Goal: Task Accomplishment & Management: Manage account settings

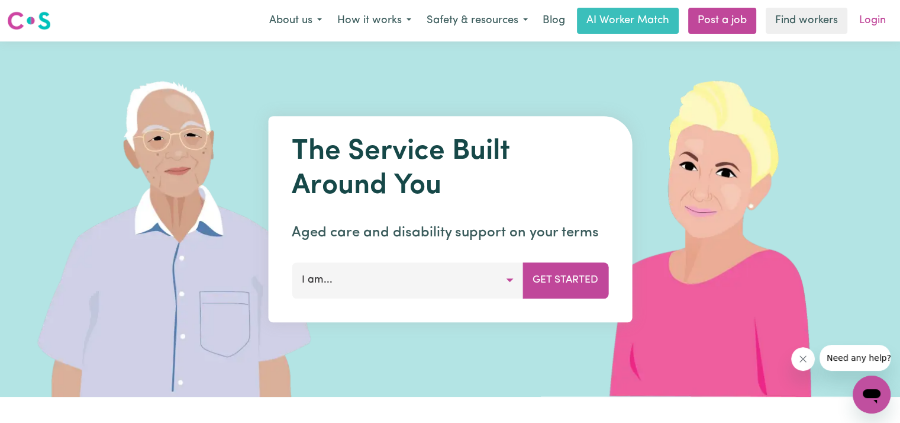
click at [865, 16] on link "Login" at bounding box center [872, 21] width 41 height 26
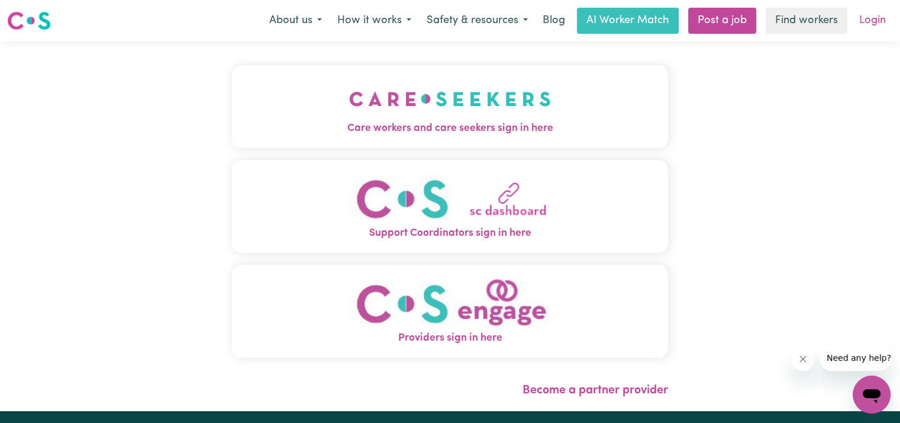
click at [871, 21] on link "Login" at bounding box center [872, 21] width 41 height 26
click at [482, 128] on span "Care workers and care seekers sign in here" at bounding box center [450, 128] width 436 height 15
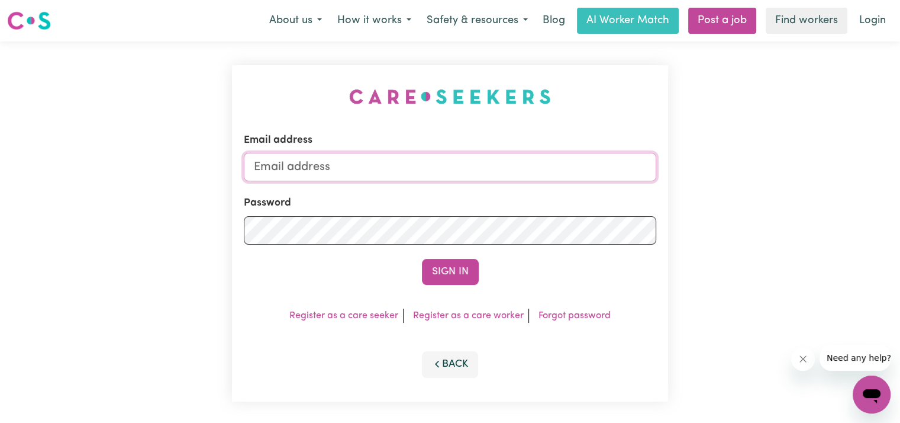
click at [315, 162] on input "Email address" at bounding box center [450, 167] width 412 height 28
type input "[EMAIL_ADDRESS][DOMAIN_NAME]"
click at [422, 259] on button "Sign In" at bounding box center [450, 272] width 57 height 26
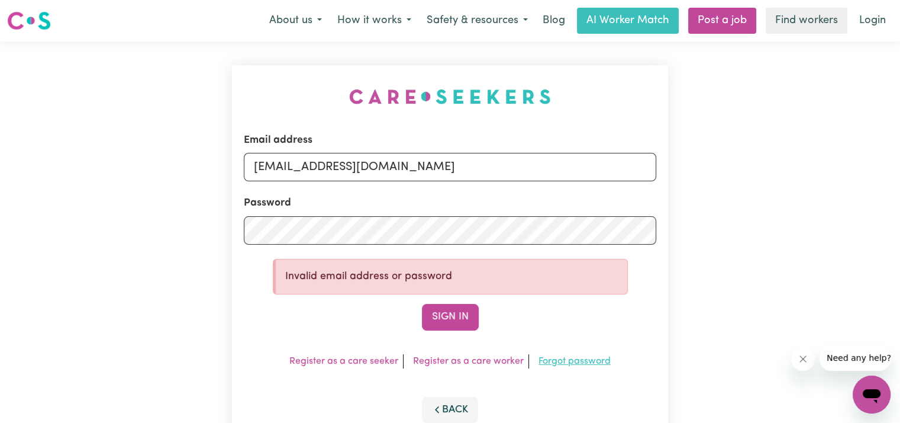
click at [559, 360] on link "Forgot password" at bounding box center [575, 360] width 72 height 9
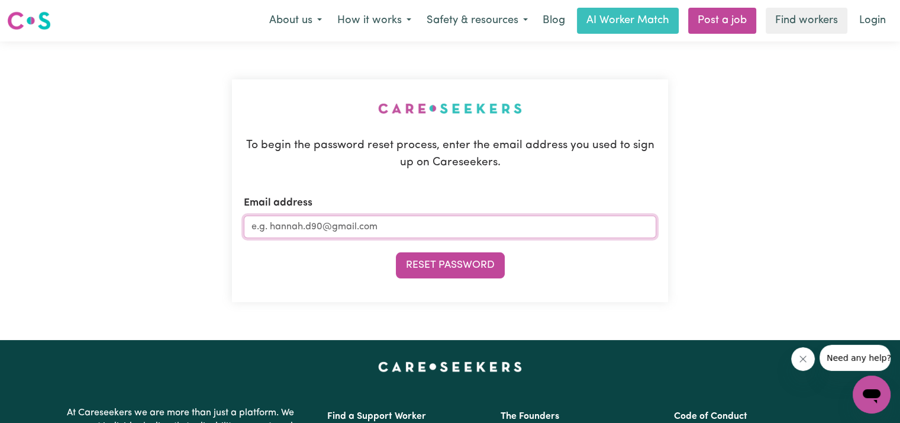
click at [339, 228] on input "Email address" at bounding box center [450, 226] width 412 height 22
click at [300, 225] on input "Email address" at bounding box center [450, 226] width 412 height 22
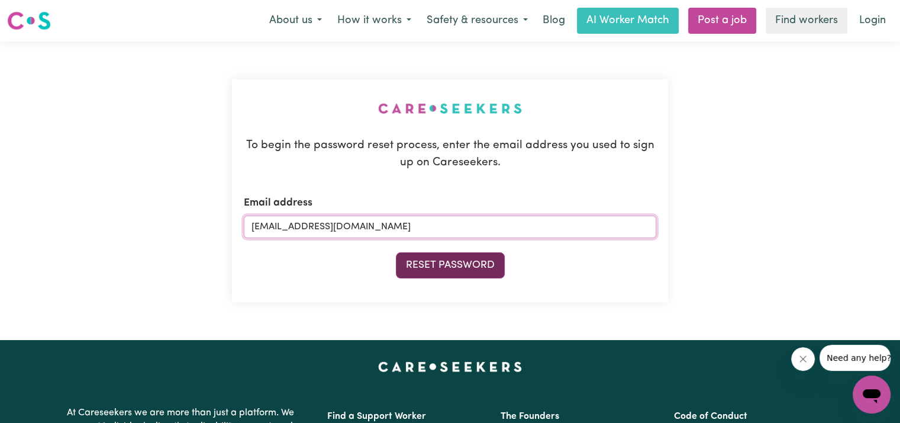
type input "[EMAIL_ADDRESS][DOMAIN_NAME]"
click at [443, 268] on button "Reset Password" at bounding box center [450, 265] width 109 height 26
